Goal: Check status: Check status

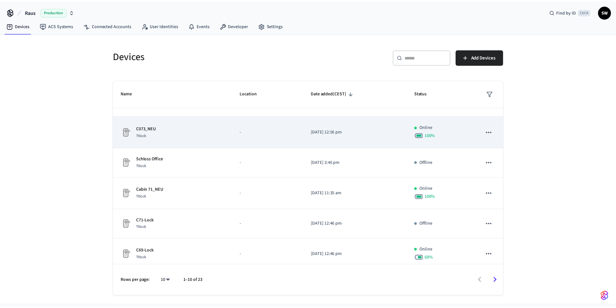
scroll to position [147, 0]
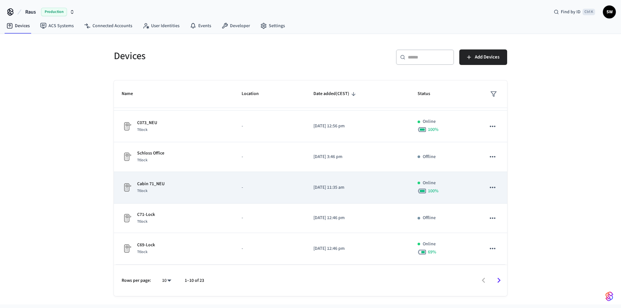
click at [234, 191] on td "-" at bounding box center [269, 188] width 71 height 32
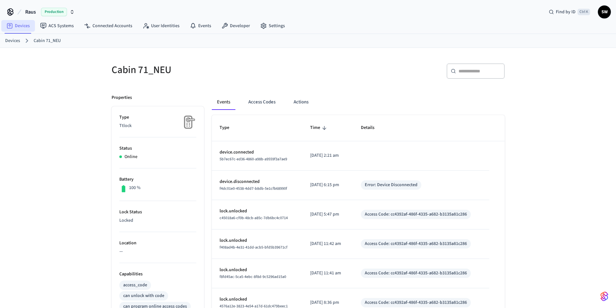
click at [18, 26] on link "Devices" at bounding box center [18, 26] width 34 height 12
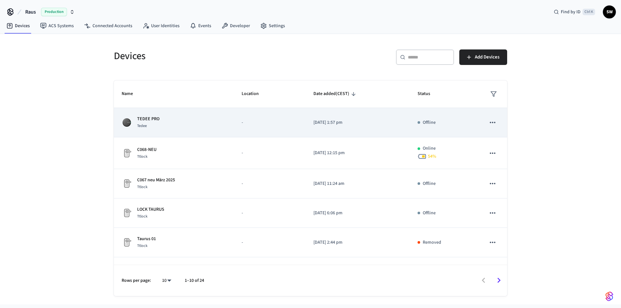
click at [233, 119] on td "TEDEE PRO [PERSON_NAME]" at bounding box center [174, 122] width 120 height 29
click at [200, 125] on div "TEDEE PRO [PERSON_NAME]" at bounding box center [174, 123] width 104 height 14
